Goal: Information Seeking & Learning: Learn about a topic

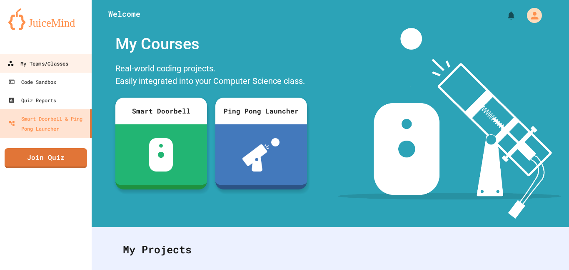
click at [46, 62] on div "My Teams/Classes" at bounding box center [37, 63] width 61 height 10
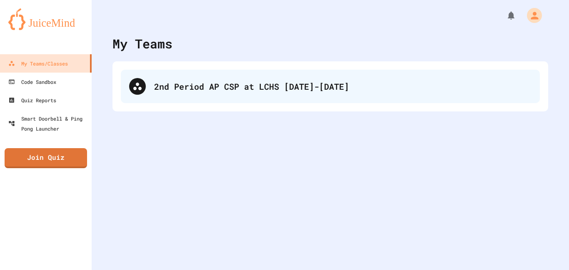
click at [195, 90] on div "2nd Period AP CSP at LCHS [DATE]-[DATE]" at bounding box center [343, 86] width 378 height 13
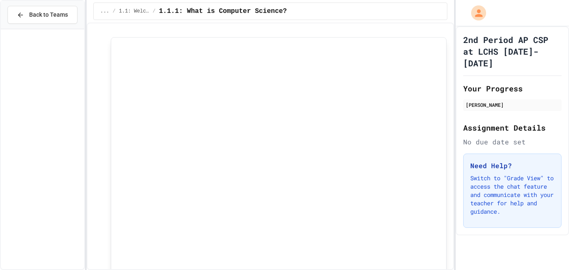
scroll to position [314, 0]
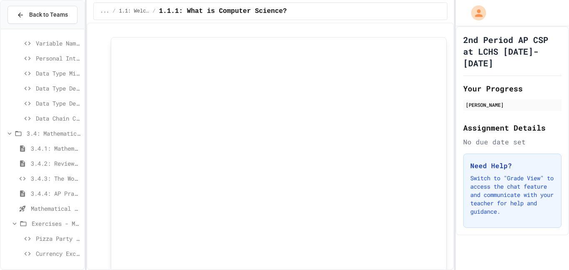
click at [55, 193] on span "3.4.4: AP Practice - Arithmetic Operators" at bounding box center [56, 193] width 50 height 9
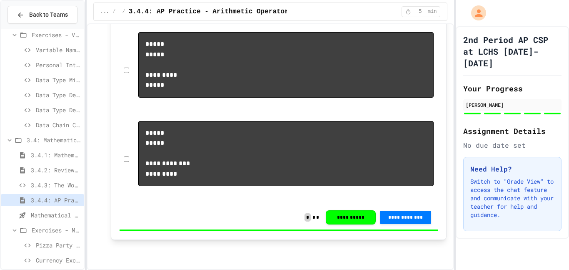
scroll to position [1847, 0]
